Goal: Information Seeking & Learning: Find specific fact

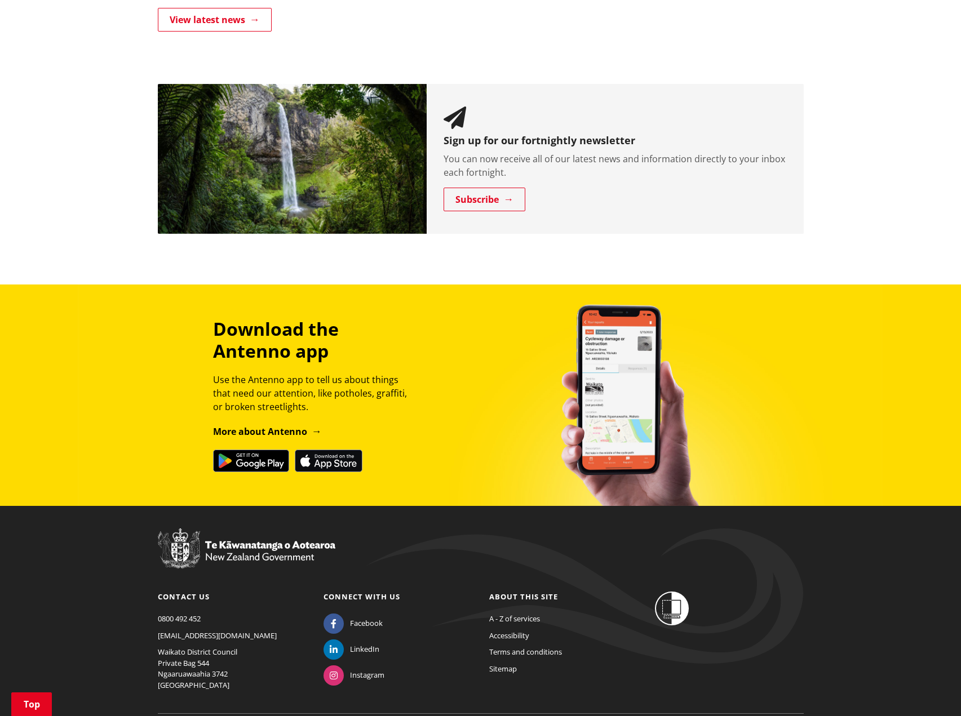
scroll to position [1109, 0]
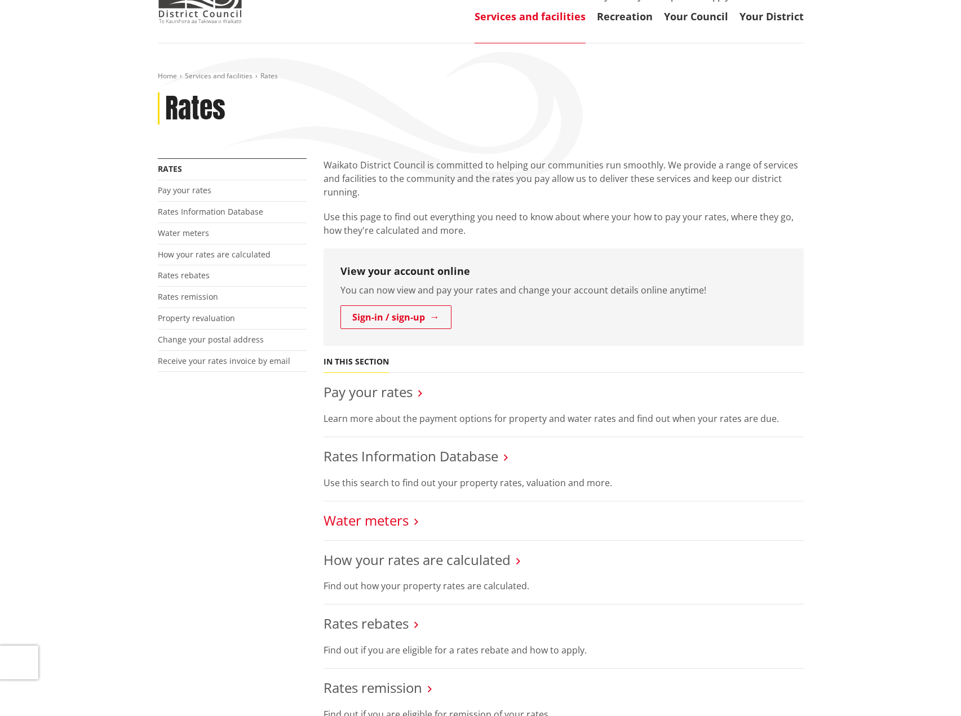
scroll to position [113, 0]
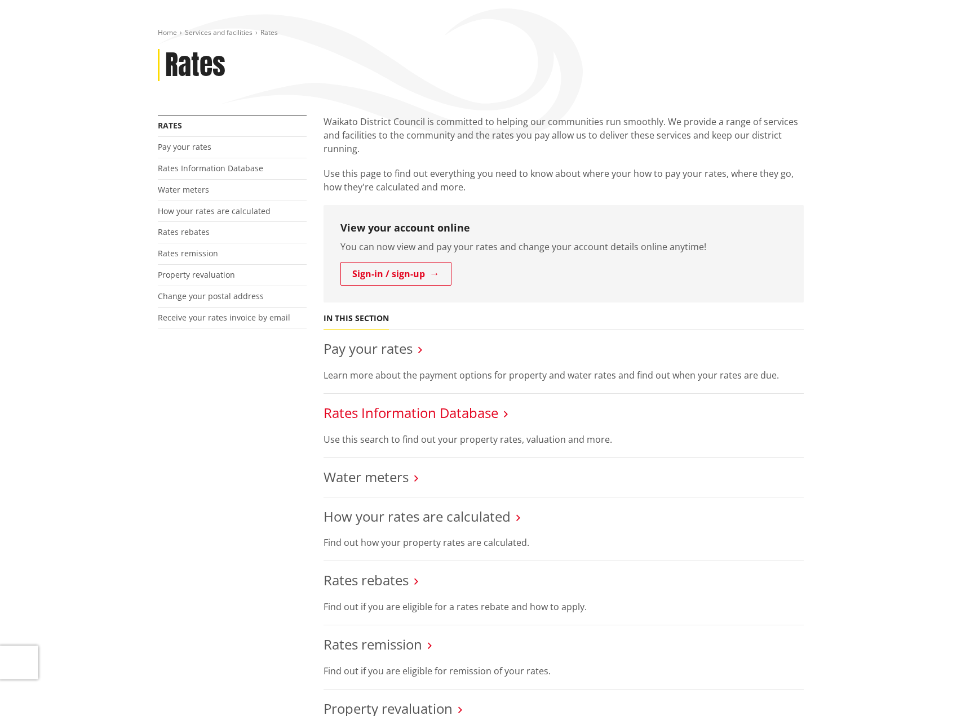
click at [414, 413] on link "Rates Information Database" at bounding box center [411, 413] width 175 height 19
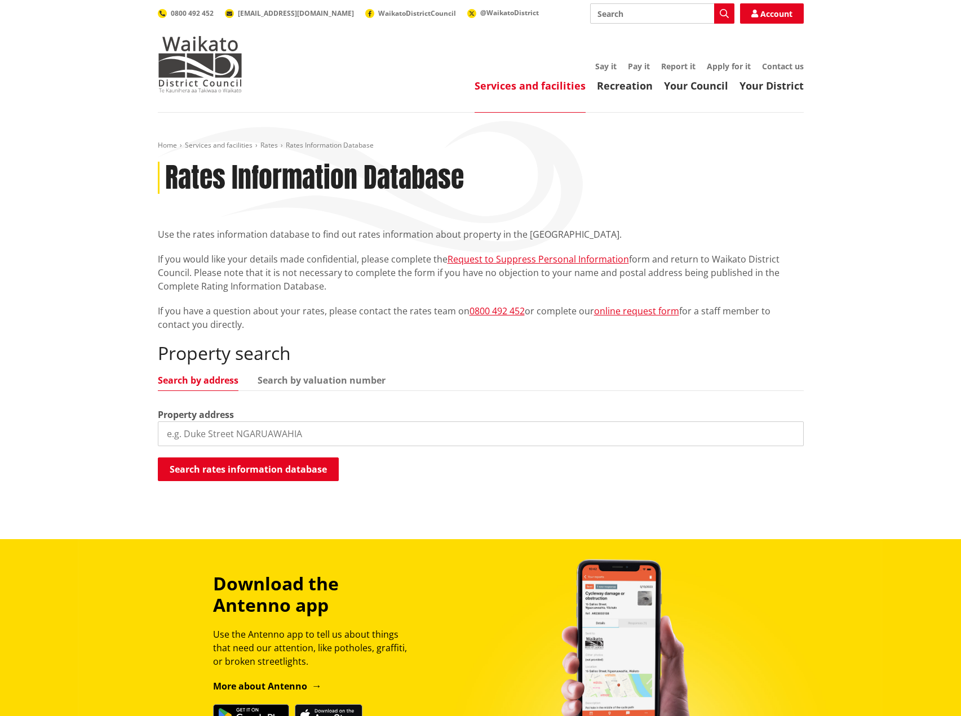
drag, startPoint x: 273, startPoint y: 440, endPoint x: 277, endPoint y: 433, distance: 8.6
click at [273, 440] on input "search" at bounding box center [481, 434] width 646 height 25
click at [277, 433] on input "97 how" at bounding box center [481, 434] width 646 height 25
type input "97 howard road"
click at [241, 463] on button "Search rates information database" at bounding box center [248, 470] width 181 height 24
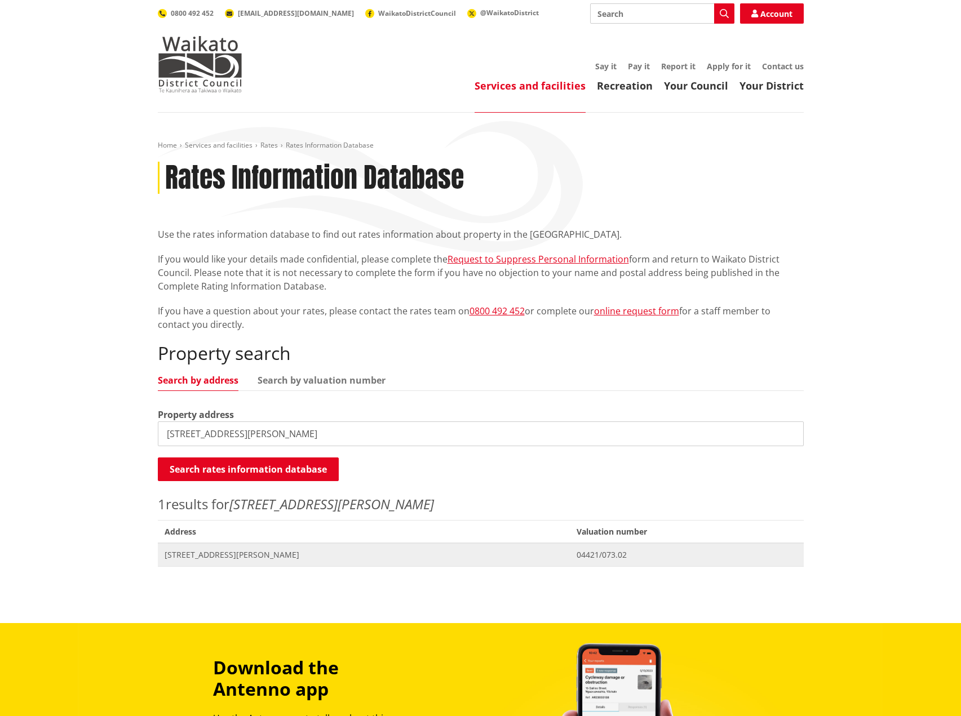
click at [224, 559] on span "[STREET_ADDRESS][PERSON_NAME]" at bounding box center [364, 555] width 399 height 11
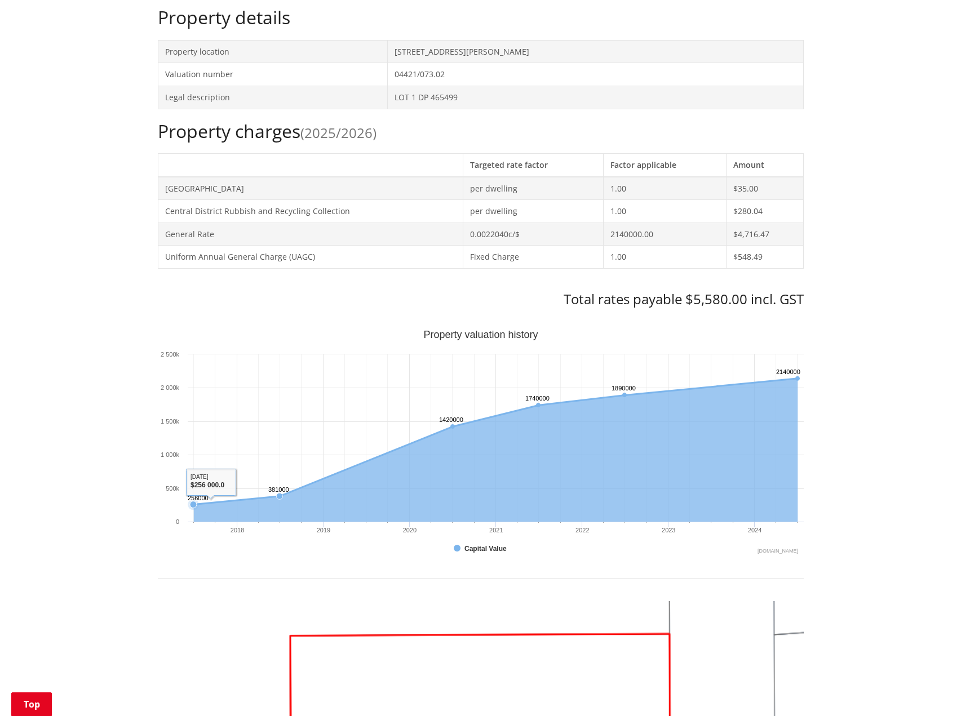
scroll to position [282, 0]
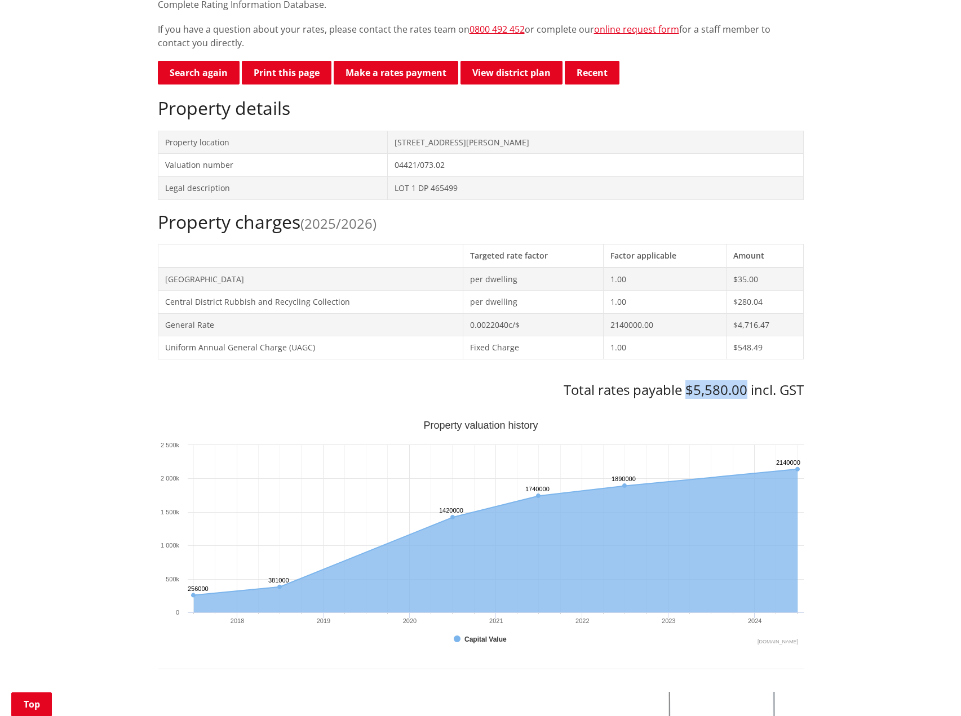
drag, startPoint x: 744, startPoint y: 393, endPoint x: 687, endPoint y: 392, distance: 57.5
click at [687, 392] on h3 "Total rates payable $5,580.00 incl. GST" at bounding box center [481, 390] width 646 height 16
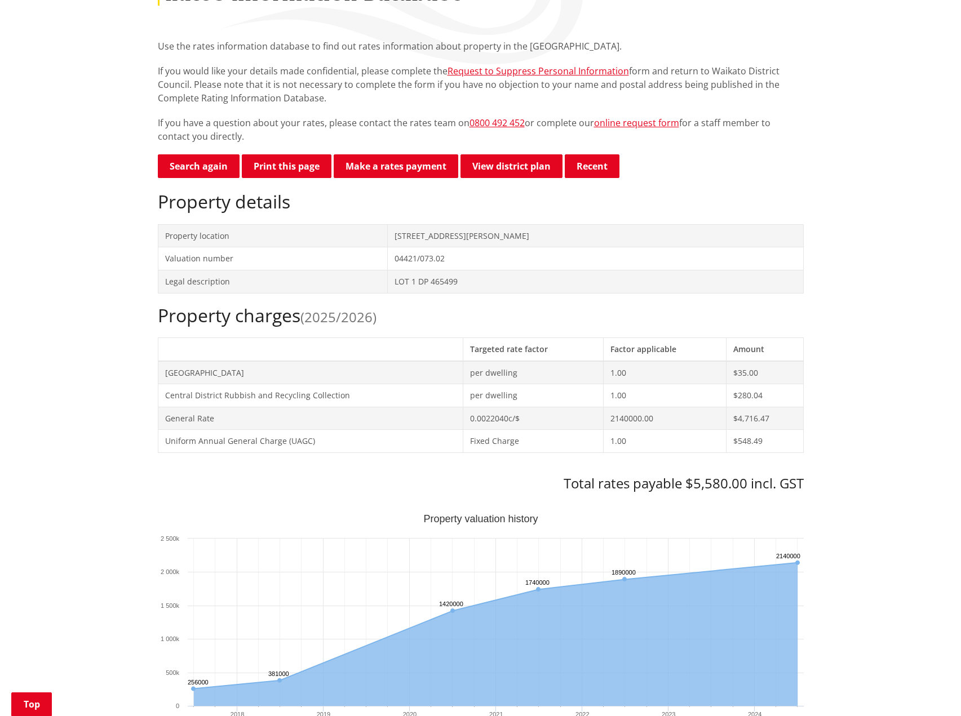
scroll to position [169, 0]
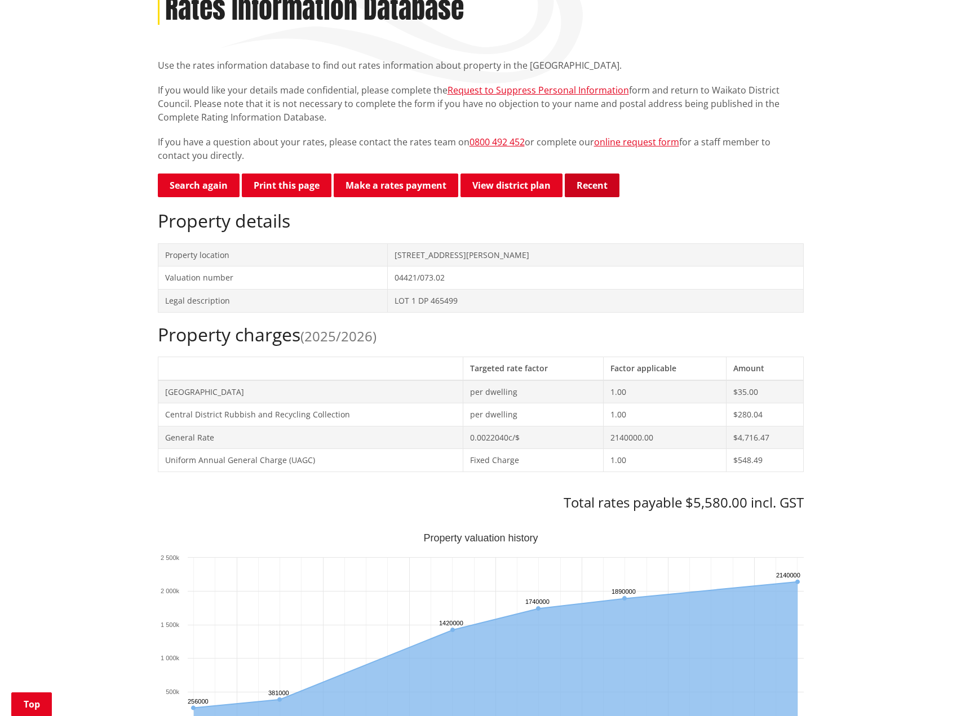
click at [596, 192] on button "Recent" at bounding box center [592, 186] width 55 height 24
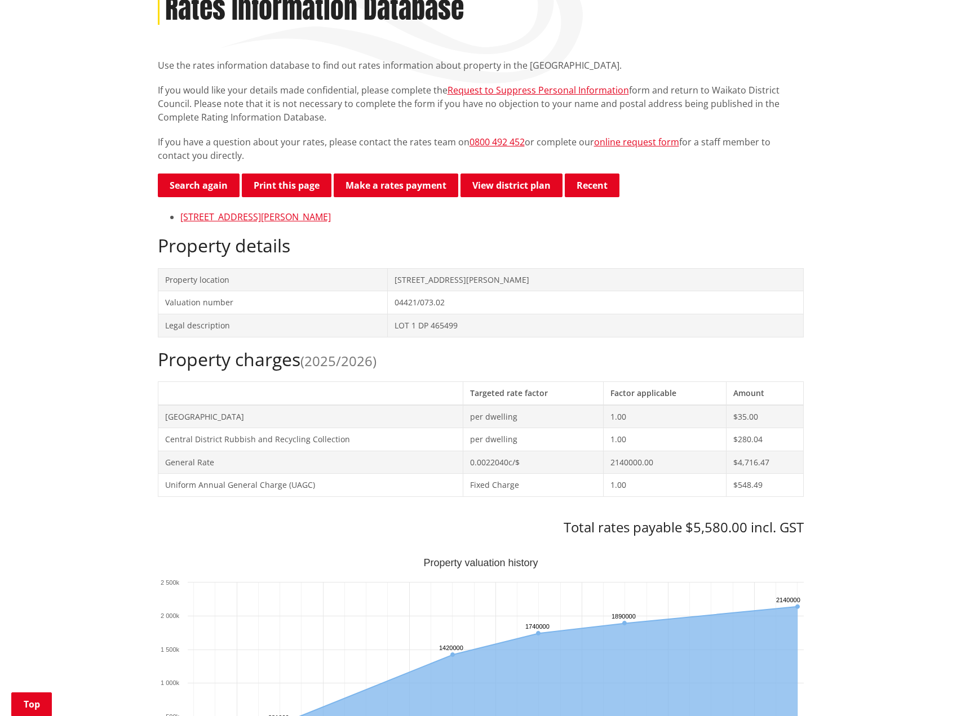
click at [504, 300] on td "04421/073.02" at bounding box center [595, 302] width 415 height 23
click at [856, 371] on div "Home Services and facilities Rates Rates Information Database Rates Information…" at bounding box center [480, 700] width 961 height 1513
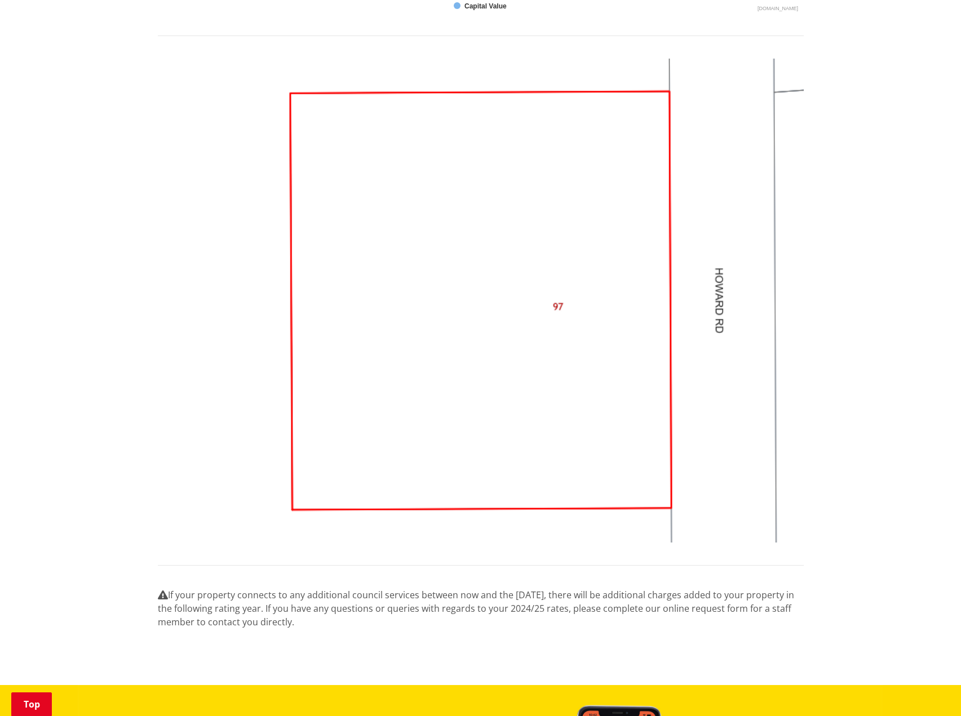
scroll to position [1184, 0]
